Goal: Information Seeking & Learning: Learn about a topic

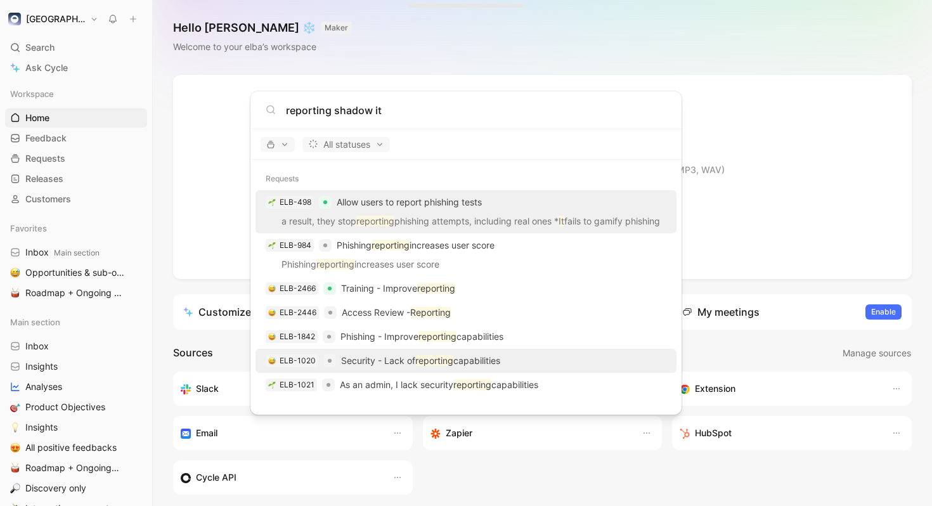
type input "reporting shadow it"
click at [523, 363] on div "ELB-1020 Security - Lack of reporting capabilities" at bounding box center [466, 360] width 414 height 23
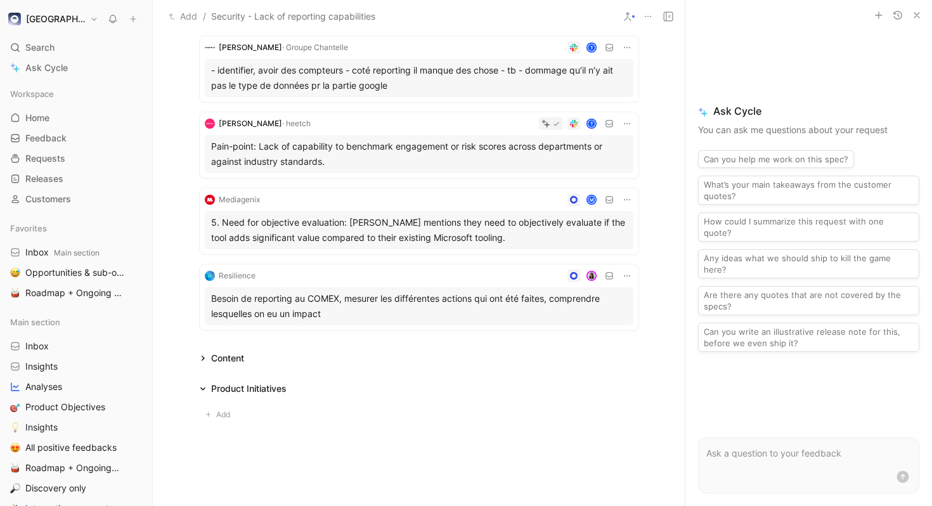
scroll to position [253, 0]
click at [208, 353] on div "Content" at bounding box center [222, 357] width 55 height 15
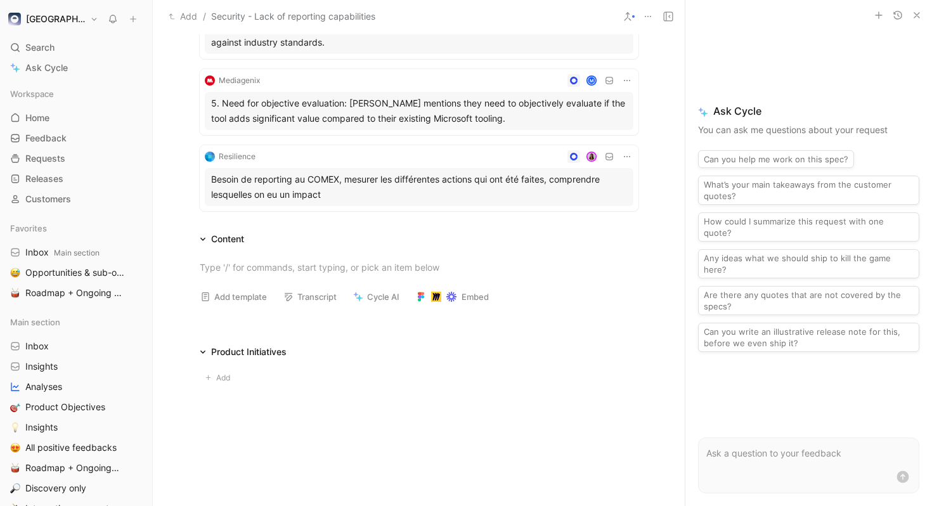
scroll to position [379, 0]
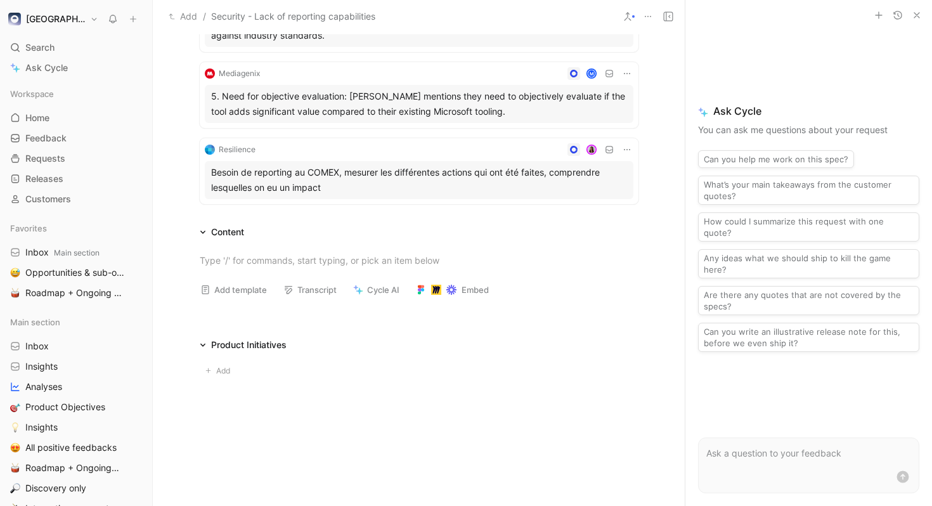
click at [213, 235] on div "Content" at bounding box center [227, 232] width 33 height 15
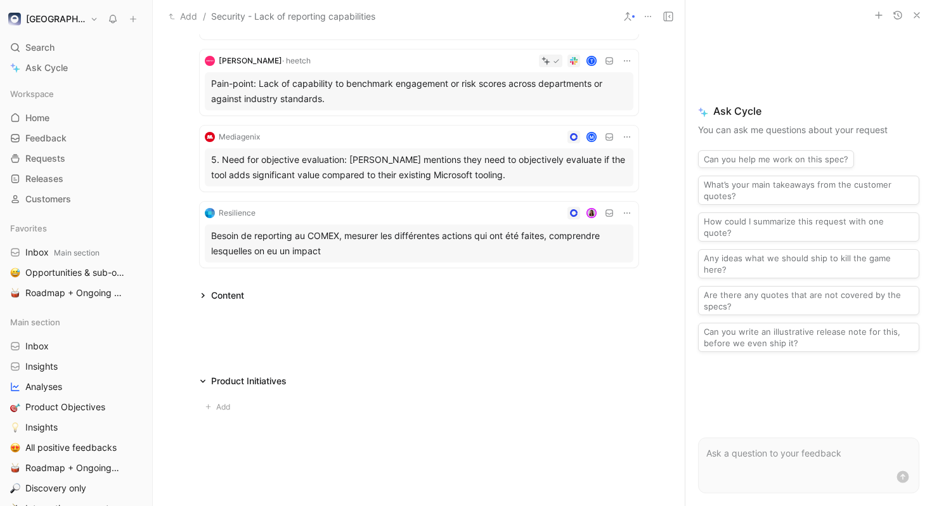
click at [213, 235] on div "Quotes 6 2 recommended quotes GoJob I "alerts are scaring filters may be time c…" at bounding box center [419, 116] width 532 height 610
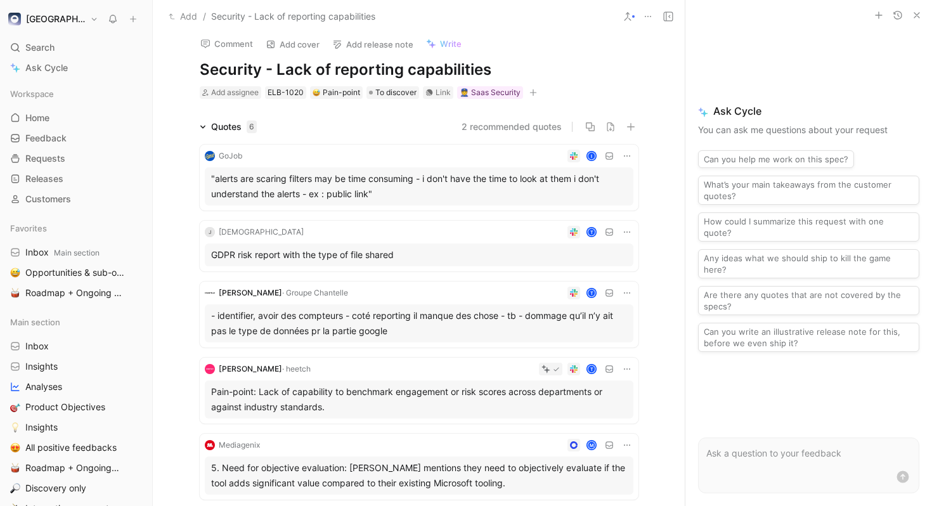
scroll to position [0, 0]
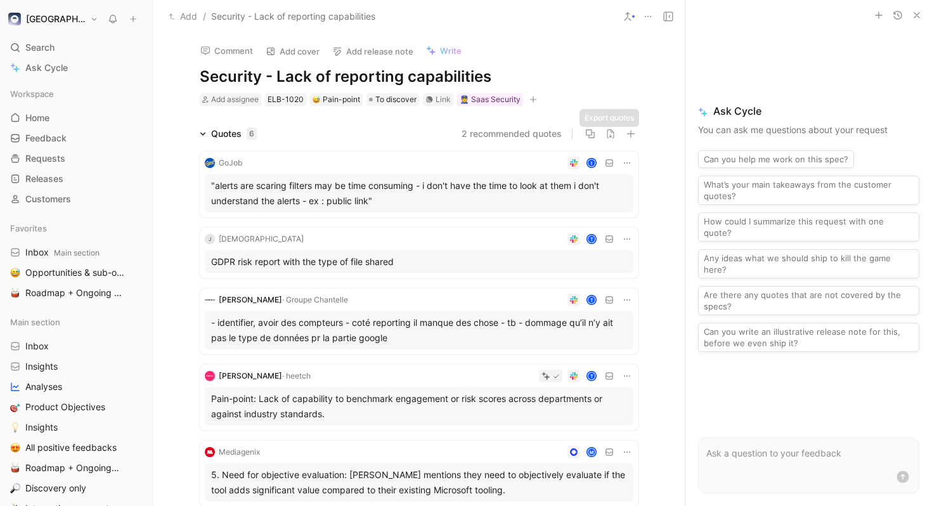
click at [531, 136] on button "2 recommended quotes" at bounding box center [512, 133] width 100 height 15
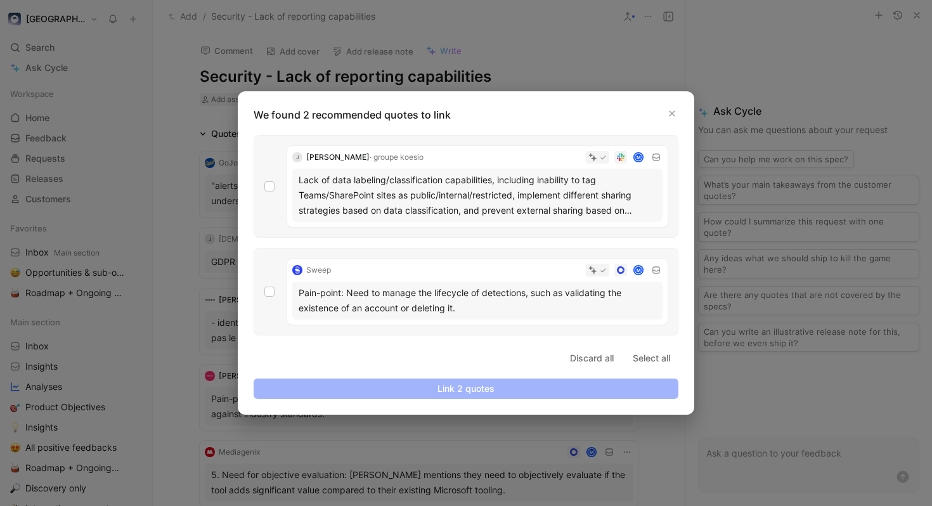
click at [623, 204] on div "Lack of data labeling/classification capabilities, including inability to tag T…" at bounding box center [478, 196] width 358 height 46
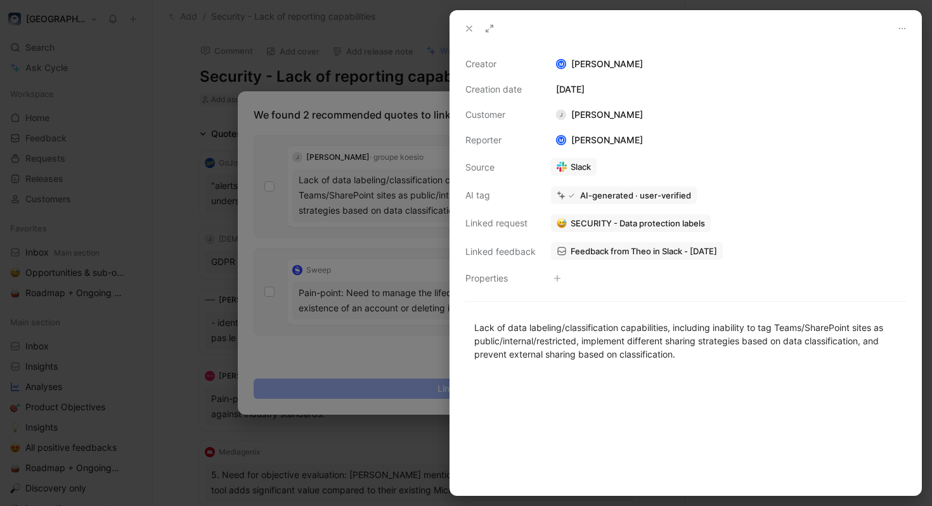
click at [470, 29] on use at bounding box center [469, 28] width 5 height 5
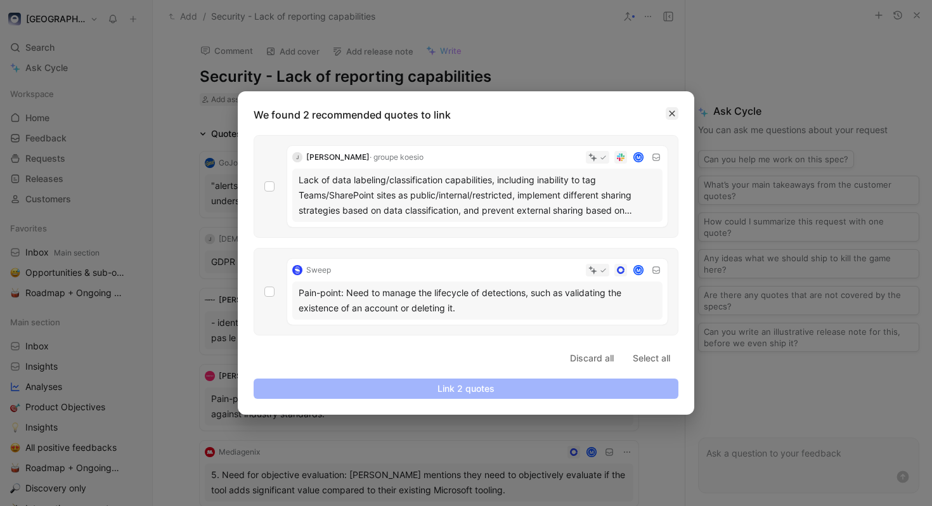
click at [677, 109] on button "button" at bounding box center [672, 113] width 13 height 13
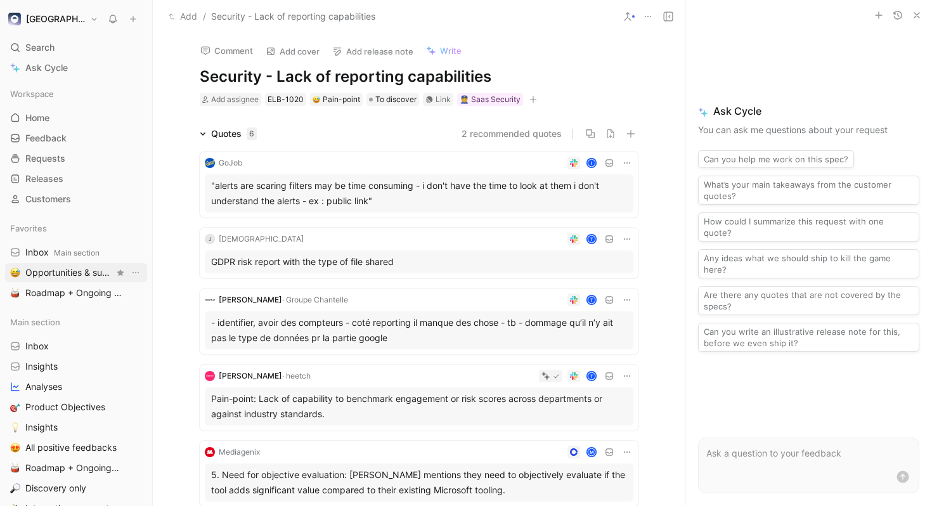
click at [56, 272] on span "Opportunities & sub-opportunities Main section" at bounding box center [69, 272] width 89 height 13
click at [523, 133] on button "2 recommended quotes" at bounding box center [512, 133] width 100 height 15
click at [666, 197] on div "Quotes 6 2 recommended quotes GoJob I "alerts are scaring filters may be time c…" at bounding box center [419, 357] width 532 height 462
click at [42, 196] on span "Customers" at bounding box center [48, 199] width 46 height 13
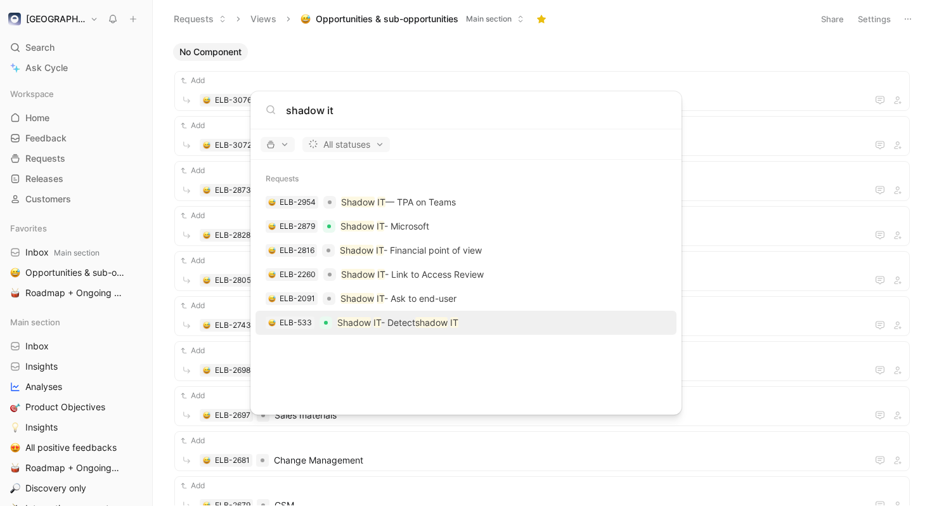
type input "shadow it"
click at [456, 313] on div "ELB-533 Shadow IT - Detect shadow IT" at bounding box center [466, 322] width 414 height 23
click at [389, 114] on input "shadow it" at bounding box center [476, 110] width 381 height 15
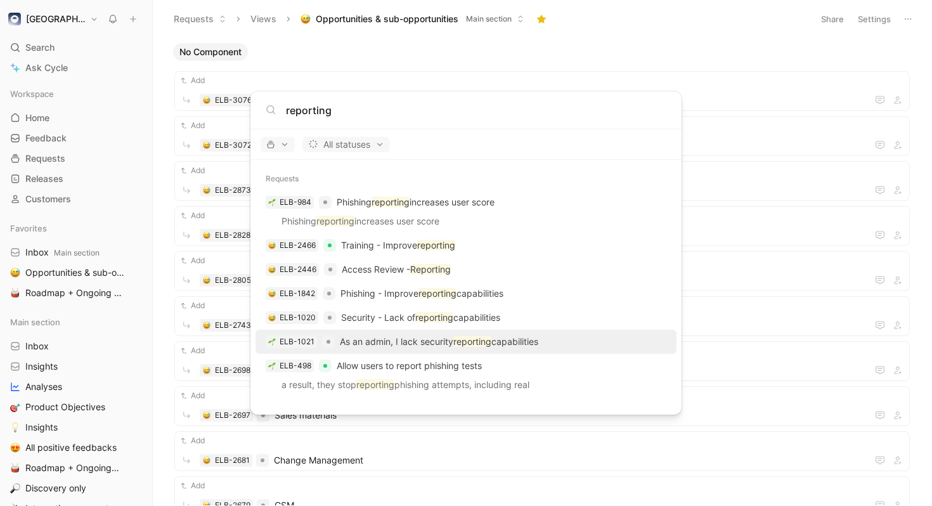
type input "reporting"
click at [503, 342] on p "As an admin, I lack security reporting capabilities" at bounding box center [439, 341] width 199 height 15
click at [433, 115] on input "reporting" at bounding box center [476, 110] width 381 height 15
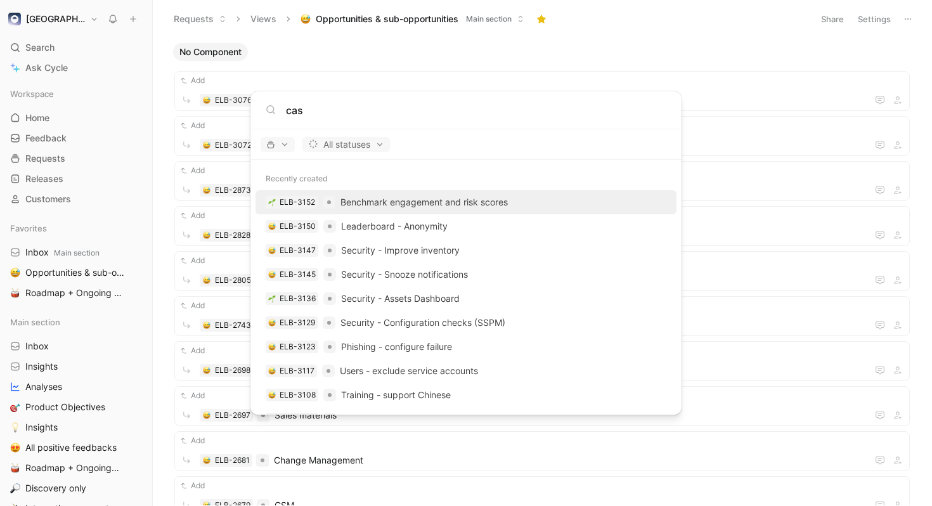
type input "casb"
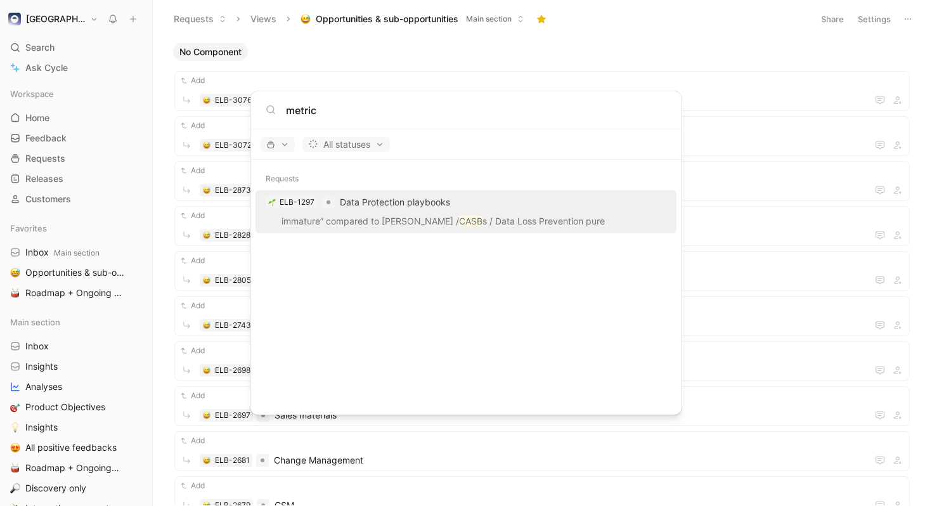
type input "metrics"
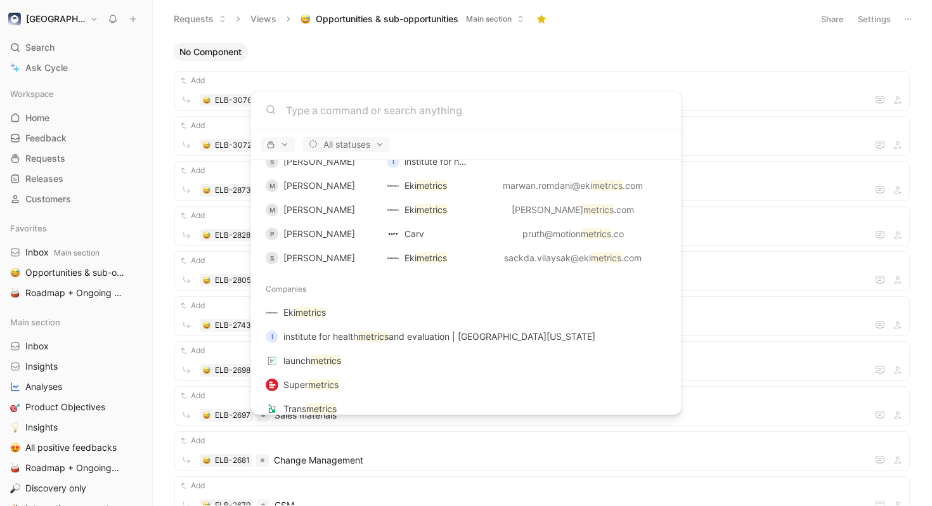
scroll to position [89, 0]
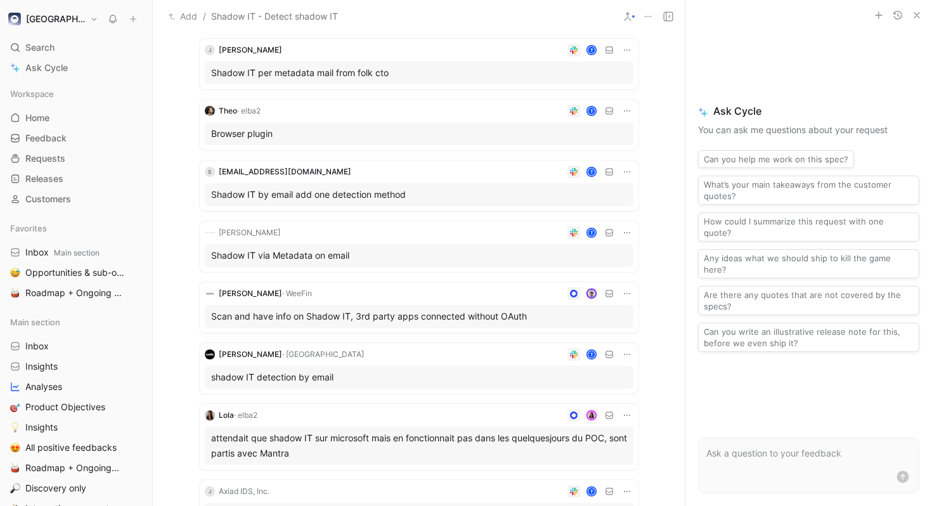
scroll to position [184, 0]
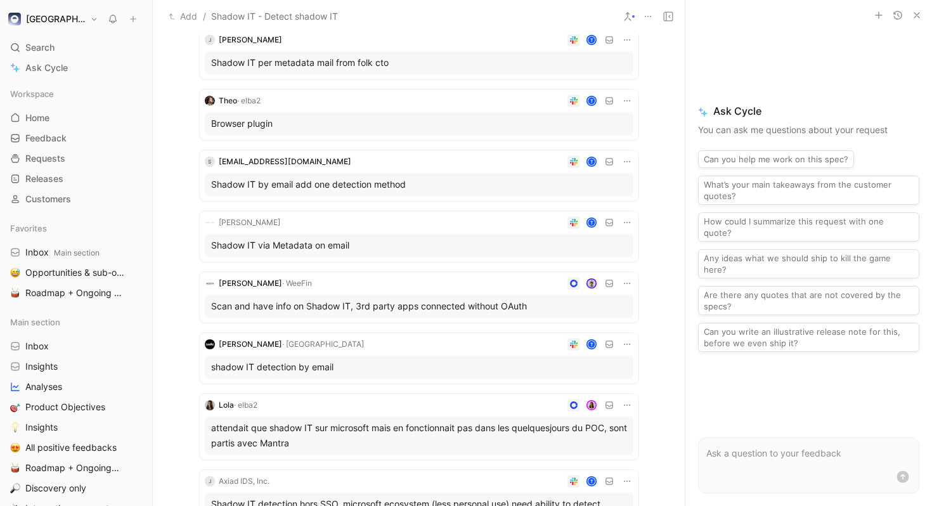
click at [467, 173] on div "Shadow IT by email add one detection method" at bounding box center [419, 184] width 429 height 23
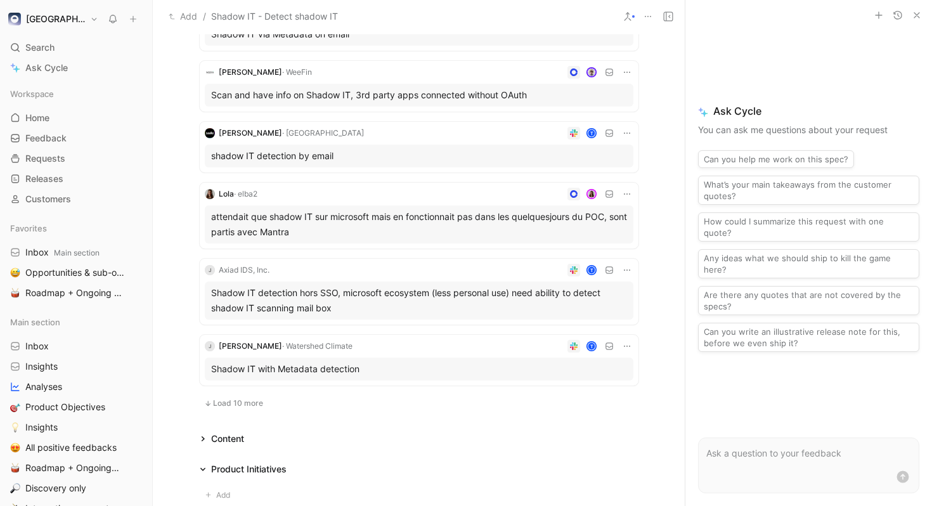
scroll to position [519, 0]
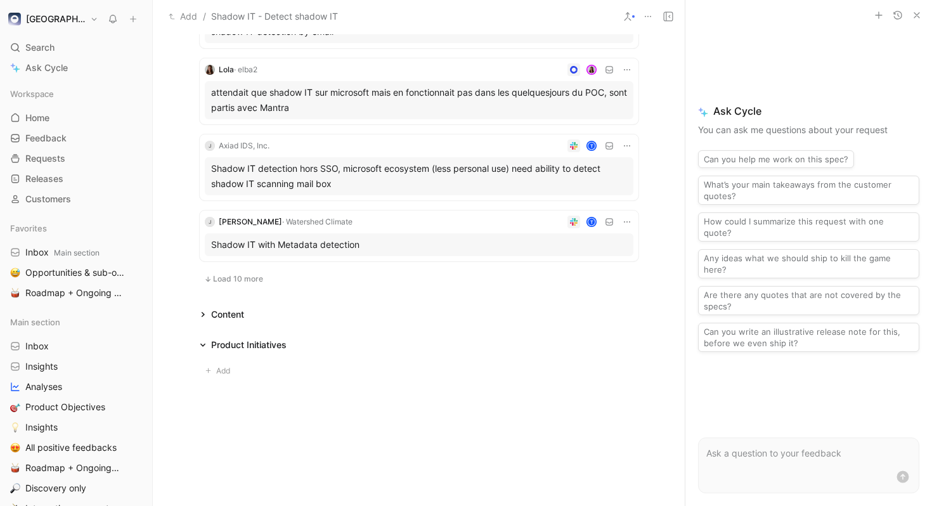
click at [251, 280] on span "Load 10 more" at bounding box center [238, 279] width 50 height 10
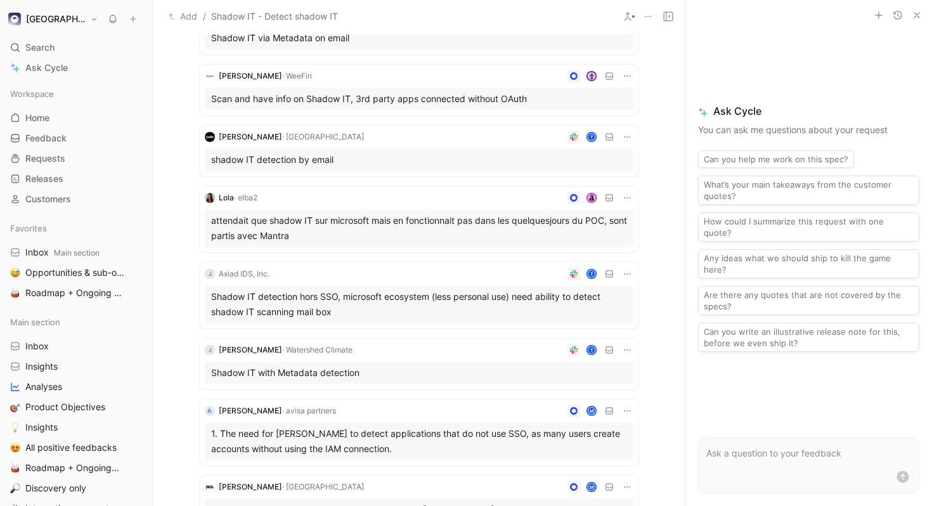
scroll to position [0, 0]
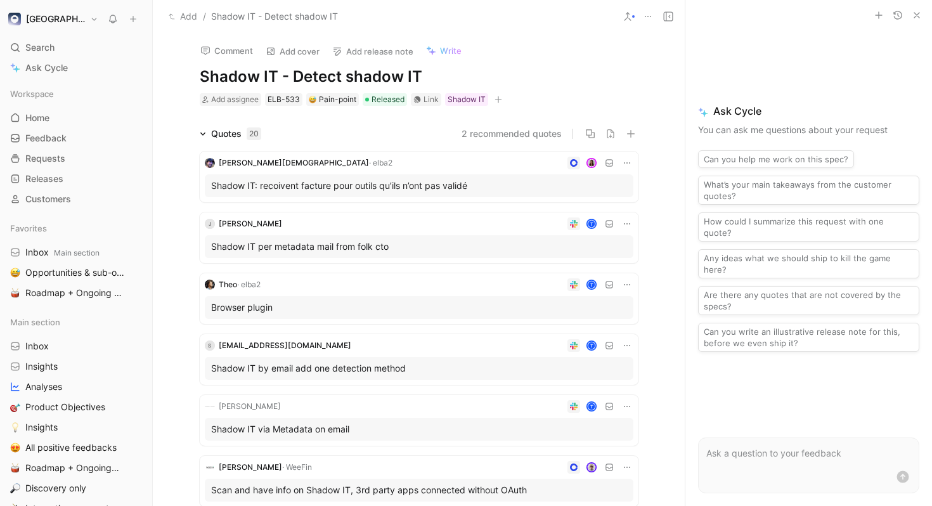
click at [507, 130] on button "2 recommended quotes" at bounding box center [512, 133] width 100 height 15
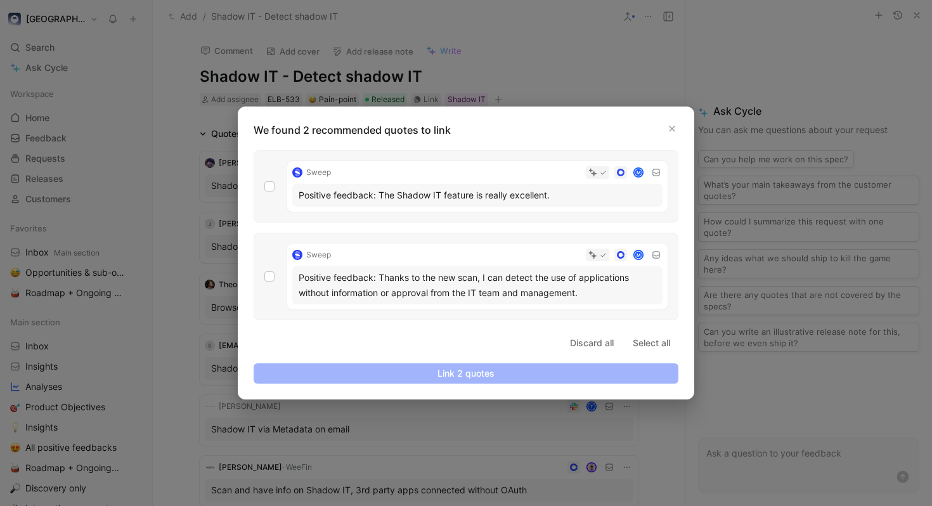
click at [603, 83] on div at bounding box center [466, 253] width 932 height 506
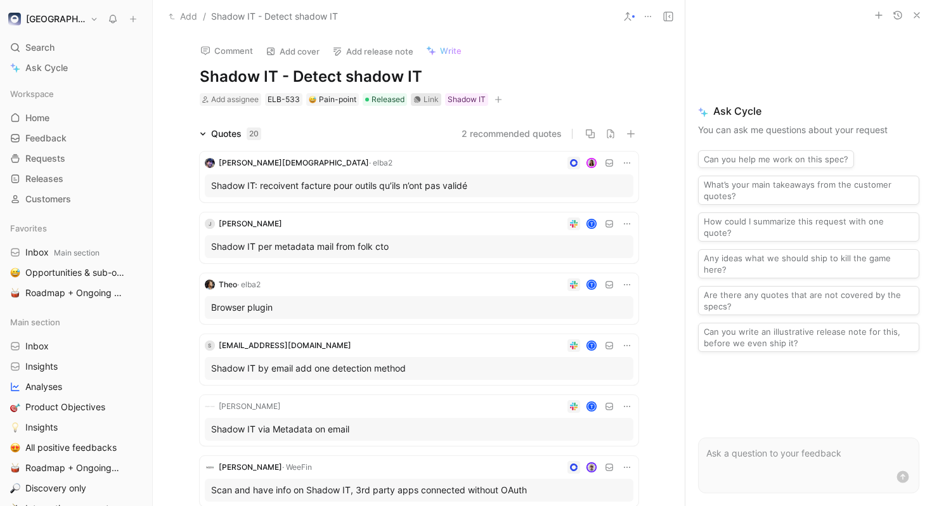
click at [425, 103] on div "Link" at bounding box center [431, 99] width 15 height 13
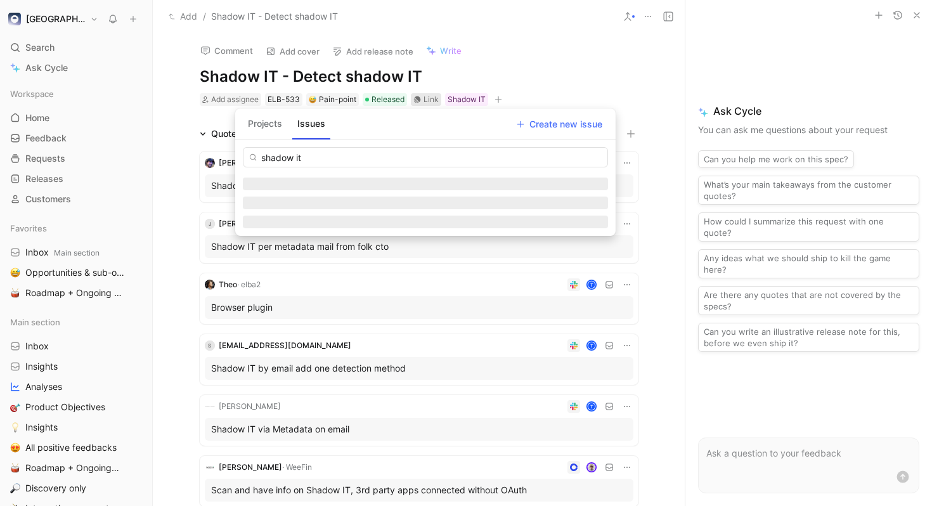
type input "shadow it"
click at [273, 126] on button "Projects" at bounding box center [265, 124] width 44 height 20
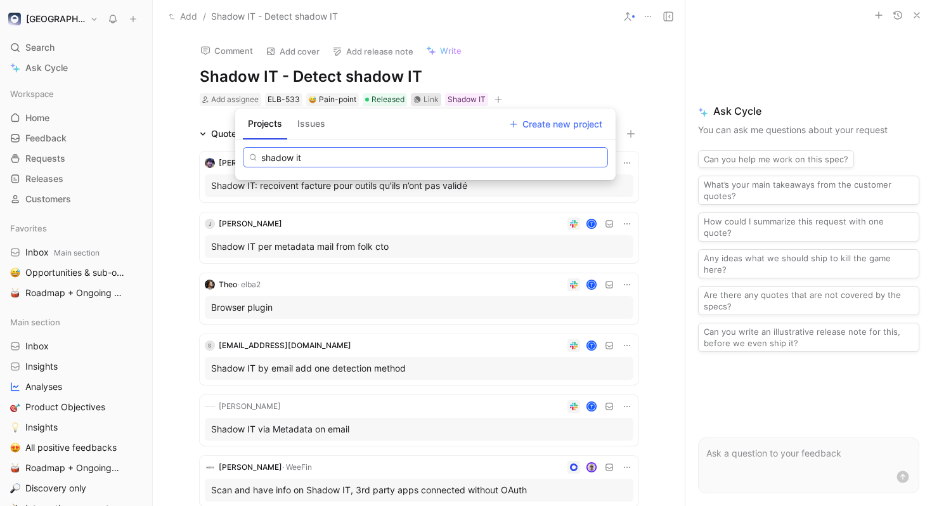
click at [332, 157] on input "shadow it" at bounding box center [425, 157] width 365 height 20
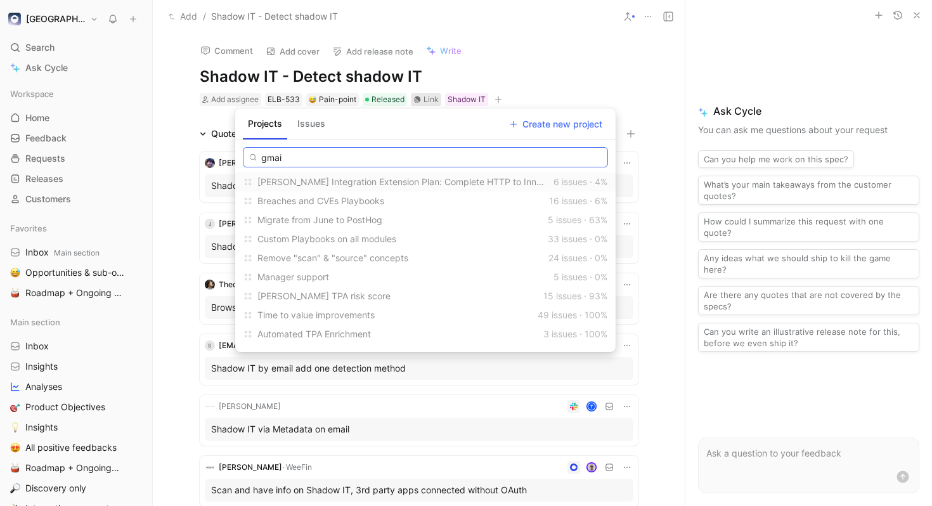
type input "gmail"
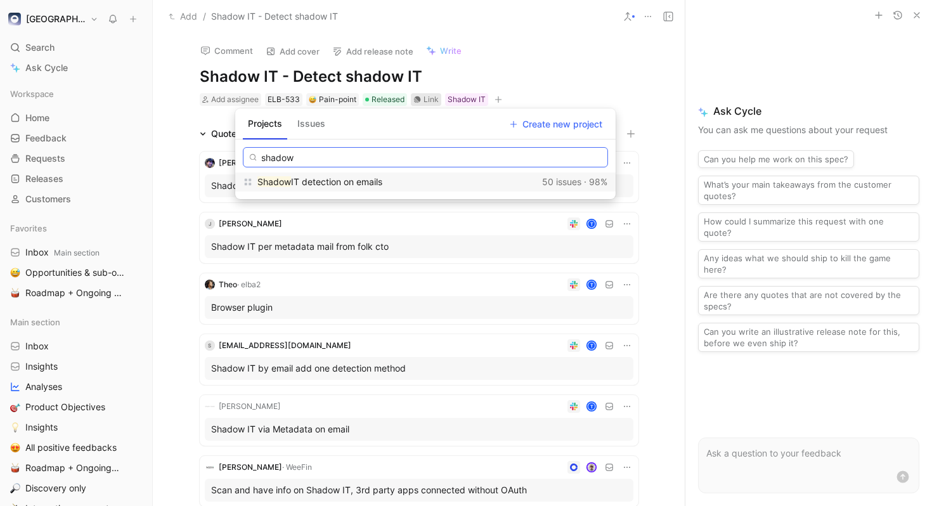
type input "shadow"
click at [426, 180] on div "Shadow IT detection on emails" at bounding box center [398, 181] width 280 height 15
